Goal: Navigation & Orientation: Find specific page/section

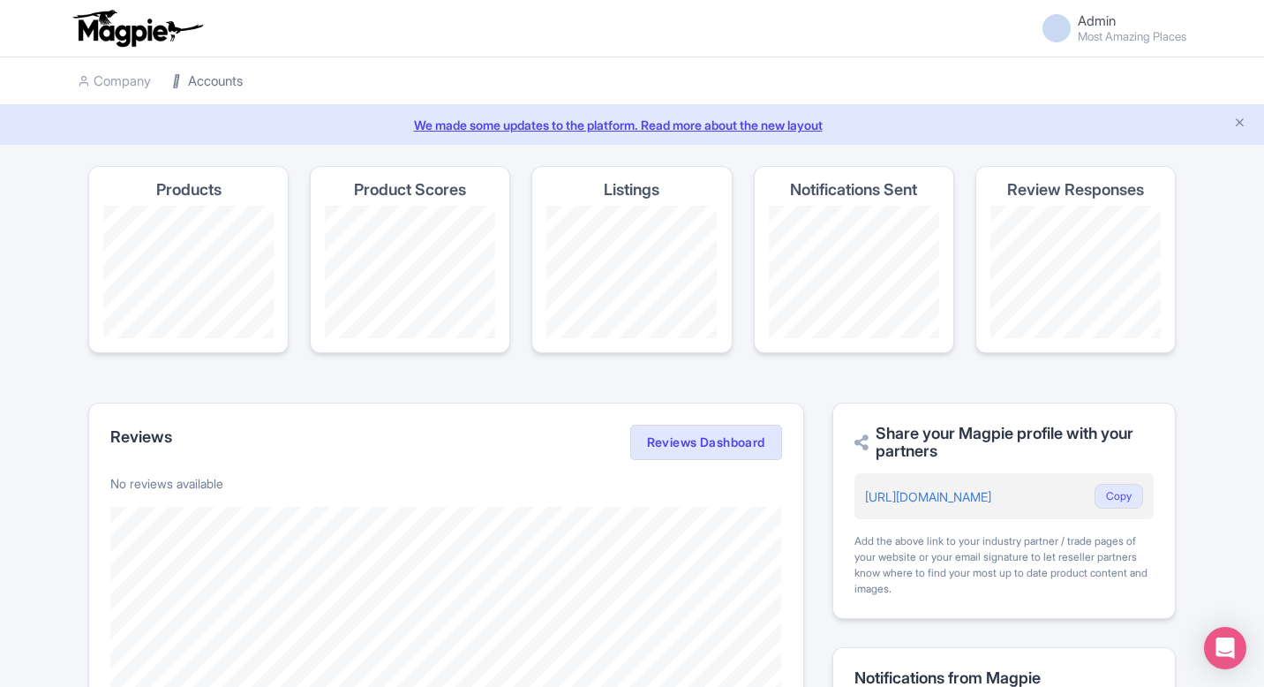
click at [219, 82] on link "Accounts" at bounding box center [207, 81] width 71 height 49
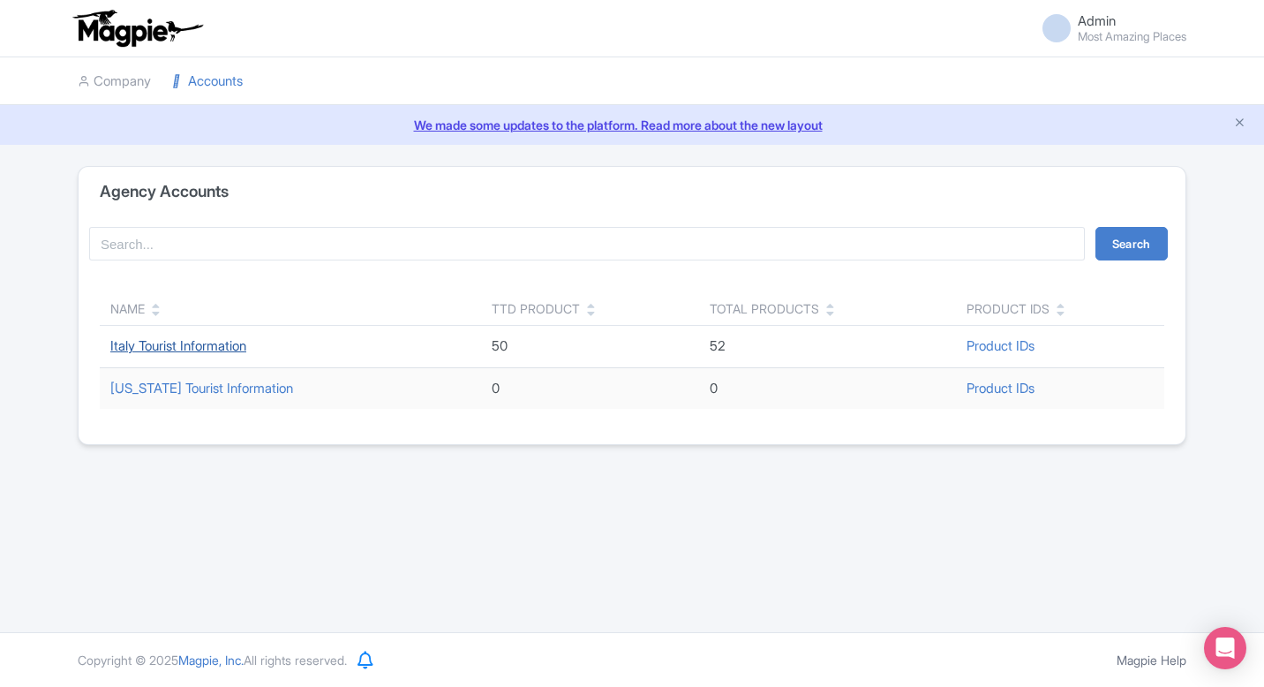
click at [198, 348] on link "Italy Tourist Information" at bounding box center [178, 345] width 136 height 17
